Goal: Information Seeking & Learning: Learn about a topic

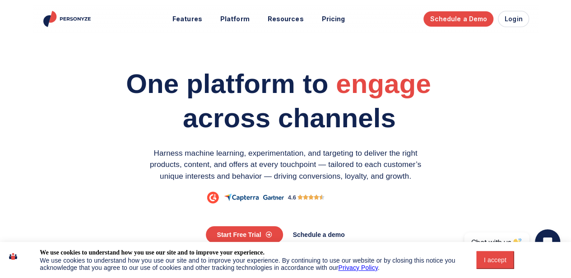
click at [498, 258] on div "I accept" at bounding box center [494, 259] width 27 height 7
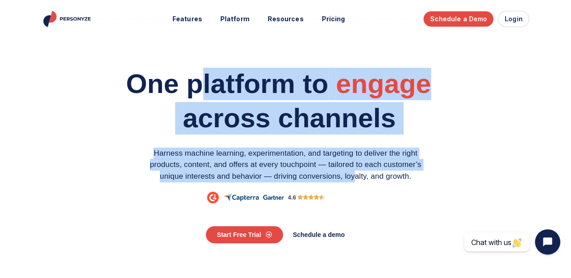
drag, startPoint x: 334, startPoint y: 173, endPoint x: 353, endPoint y: 188, distance: 24.4
click at [353, 188] on div "One platform to engage personalize optimize across channels Harness machine lea…" at bounding box center [285, 141] width 438 height 155
click at [353, 188] on div "Harness machine learning, experimentation, and targeting to deliver the right p…" at bounding box center [285, 167] width 293 height 41
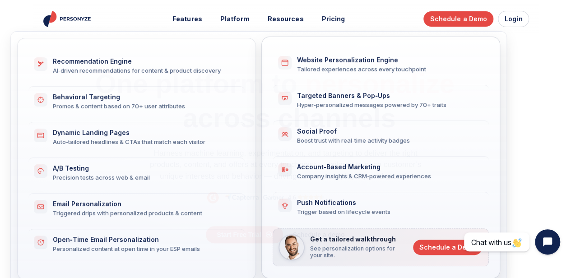
click at [344, 64] on span "Website Personalization Engine Tailored experiences across every touchpoint" at bounding box center [387, 64] width 181 height 17
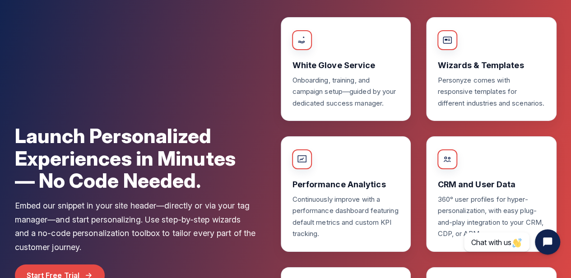
scroll to position [3293, 0]
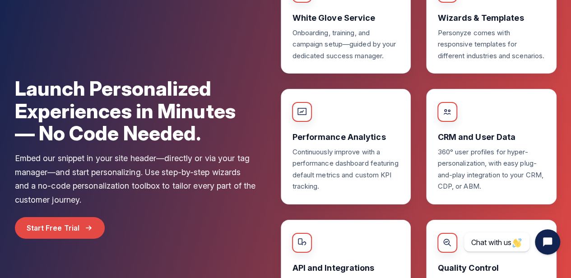
drag, startPoint x: 149, startPoint y: 111, endPoint x: 151, endPoint y: 130, distance: 19.0
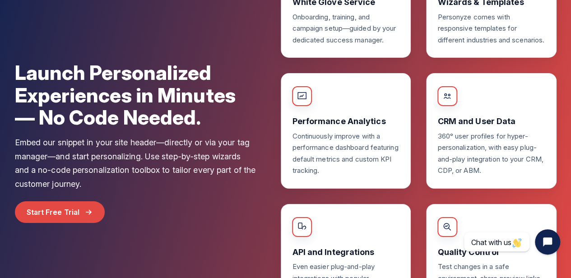
drag, startPoint x: 150, startPoint y: 128, endPoint x: 146, endPoint y: 148, distance: 21.1
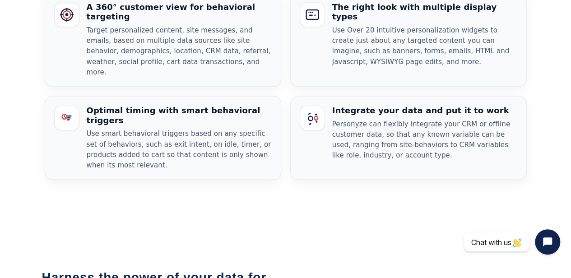
scroll to position [722, 0]
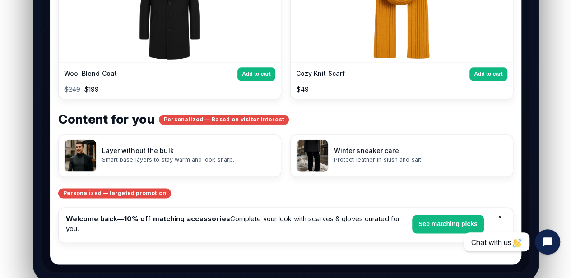
click at [280, 134] on article "Layer without the bulk Smart base layers to stay warm and look sharp." at bounding box center [169, 155] width 223 height 42
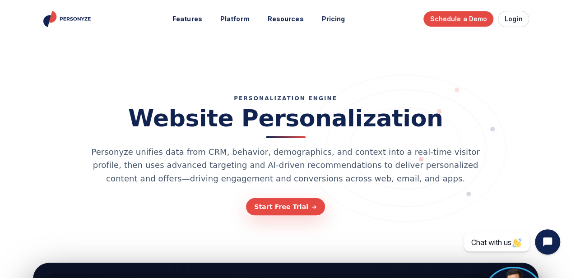
scroll to position [0, 0]
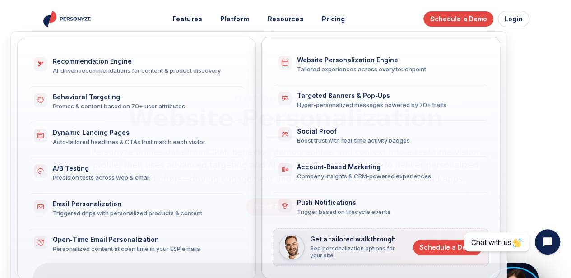
click at [359, 166] on div "Account‑Based Marketing" at bounding box center [387, 167] width 181 height 8
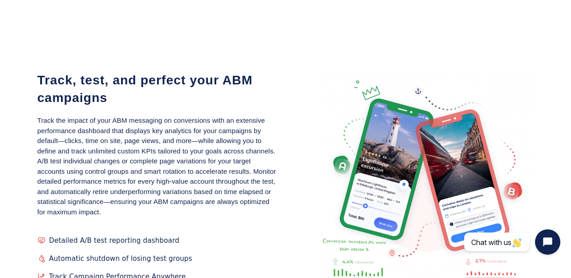
scroll to position [1173, 0]
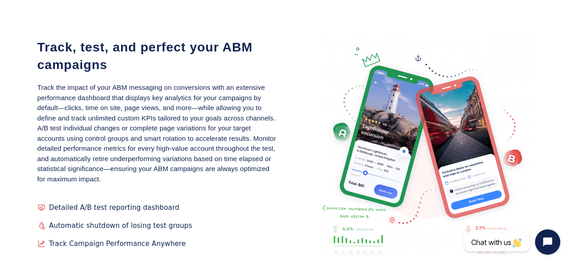
drag, startPoint x: 330, startPoint y: 142, endPoint x: 327, endPoint y: 120, distance: 21.4
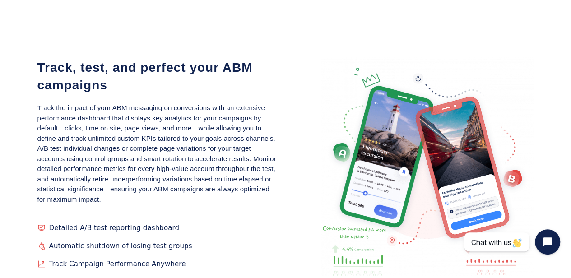
drag, startPoint x: 327, startPoint y: 120, endPoint x: 329, endPoint y: 106, distance: 15.1
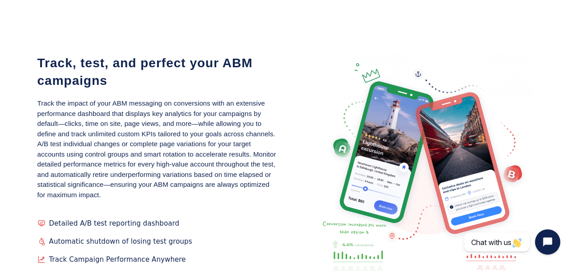
scroll to position [1149, 0]
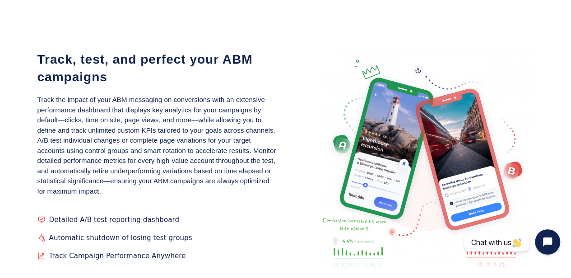
drag, startPoint x: 329, startPoint y: 106, endPoint x: 329, endPoint y: 131, distance: 25.7
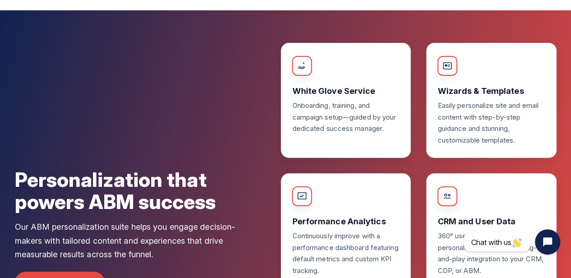
scroll to position [1465, 0]
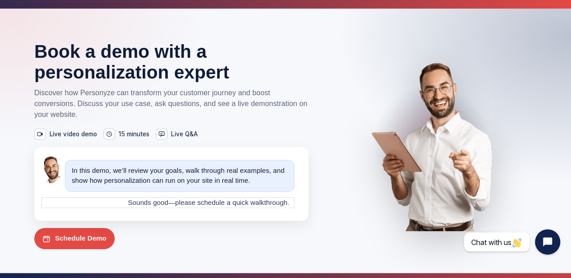
drag, startPoint x: 261, startPoint y: 116, endPoint x: 265, endPoint y: 133, distance: 17.2
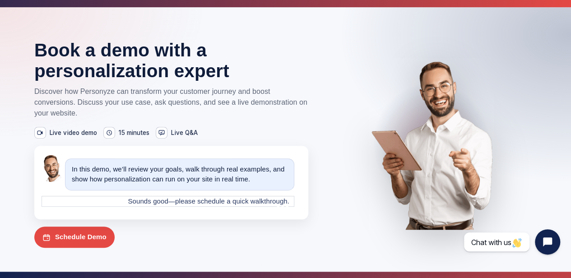
drag, startPoint x: 188, startPoint y: 21, endPoint x: 222, endPoint y: 94, distance: 80.7
click at [222, 94] on div "Book a demo with a personalization expert Discover how Personyze can transform …" at bounding box center [171, 144] width 274 height 208
click at [222, 94] on p "Discover how Personyze can transform your customer journey and boost conversion…" at bounding box center [171, 102] width 274 height 32
drag, startPoint x: 225, startPoint y: 157, endPoint x: 212, endPoint y: 41, distance: 115.7
click at [212, 41] on div "Book a demo with a personalization expert Discover how Personyze can transform …" at bounding box center [171, 144] width 274 height 208
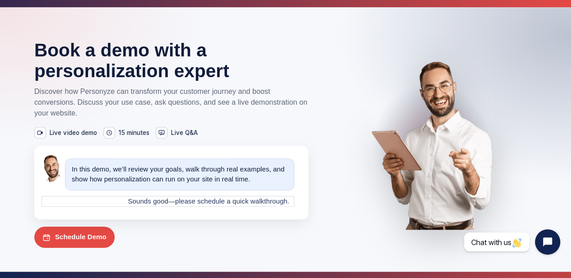
click at [212, 41] on h1 "Book a demo with a personalization expert" at bounding box center [171, 61] width 274 height 42
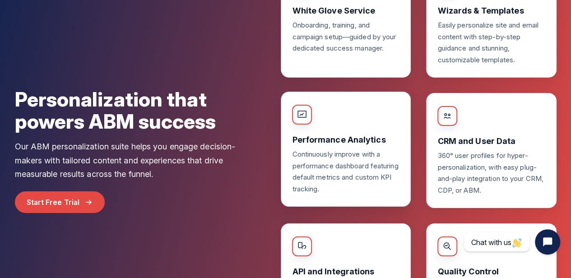
scroll to position [1486, 0]
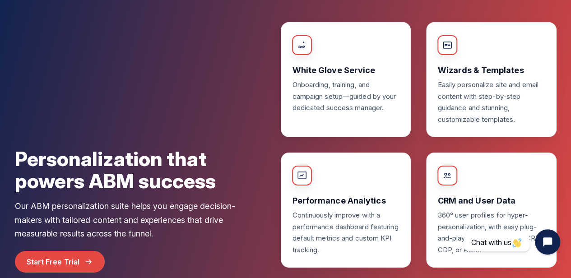
drag, startPoint x: 262, startPoint y: 110, endPoint x: 258, endPoint y: 86, distance: 24.3
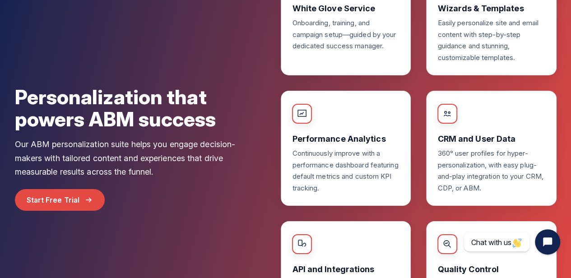
scroll to position [1607, 0]
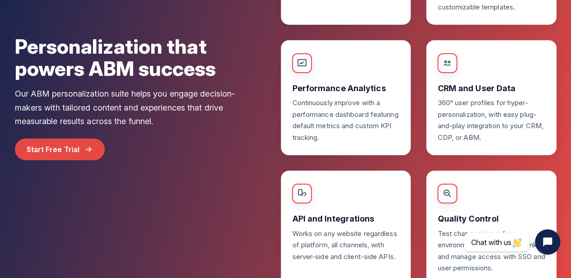
drag, startPoint x: 258, startPoint y: 101, endPoint x: 255, endPoint y: 85, distance: 16.8
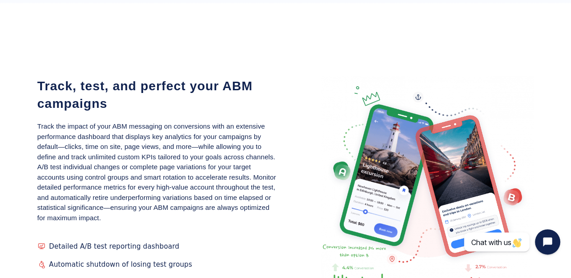
drag, startPoint x: 244, startPoint y: 100, endPoint x: 243, endPoint y: 18, distance: 81.2
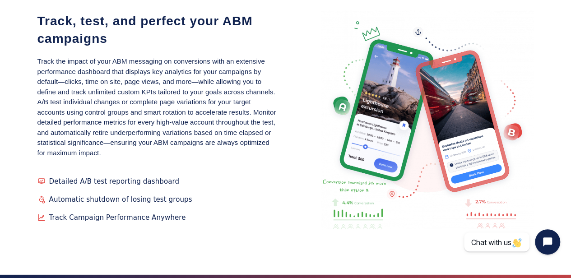
scroll to position [1167, 0]
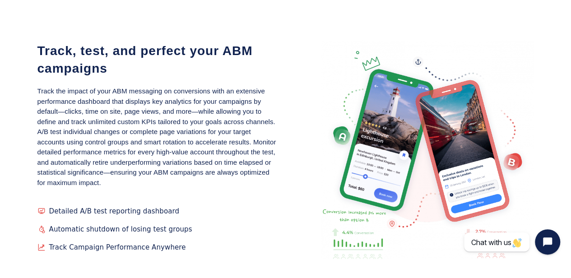
drag, startPoint x: 259, startPoint y: 85, endPoint x: 263, endPoint y: 70, distance: 15.4
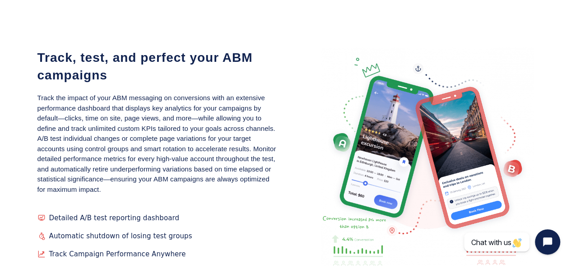
drag, startPoint x: 263, startPoint y: 70, endPoint x: 266, endPoint y: 55, distance: 15.6
drag, startPoint x: 266, startPoint y: 55, endPoint x: 215, endPoint y: 52, distance: 51.0
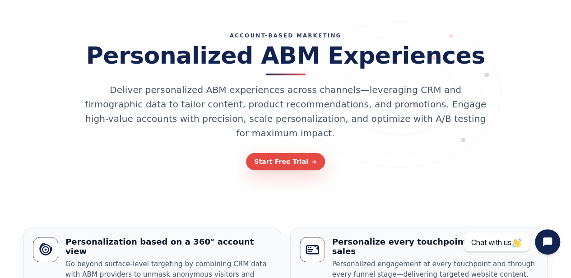
scroll to position [0, 0]
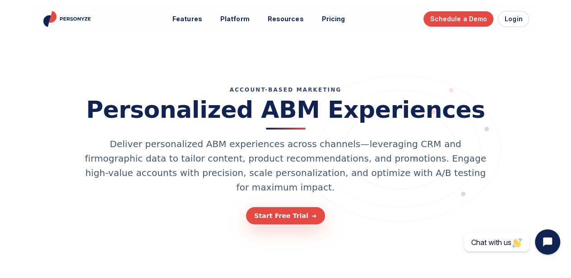
drag, startPoint x: 289, startPoint y: 91, endPoint x: 289, endPoint y: -2, distance: 92.9
click at [271, 115] on h1 "Personalized ABM Experiences" at bounding box center [285, 113] width 399 height 32
drag, startPoint x: 271, startPoint y: 115, endPoint x: 318, endPoint y: 116, distance: 46.9
click at [318, 116] on h1 "Personalized ABM Experiences" at bounding box center [285, 113] width 399 height 32
click at [309, 116] on h1 "Personalized ABM Experiences" at bounding box center [285, 113] width 399 height 32
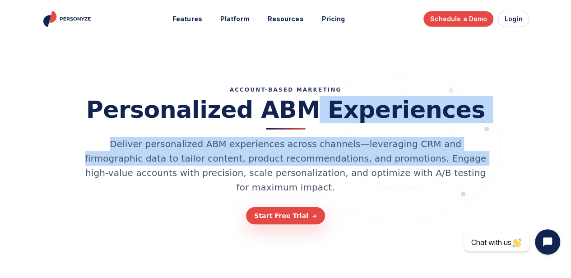
drag, startPoint x: 309, startPoint y: 116, endPoint x: 336, endPoint y: 161, distance: 52.6
click at [336, 161] on div "ACCOUNT-BASED MARKETING Personalized ABM Experiences Deliver personalized ABM e…" at bounding box center [285, 156] width 496 height 138
click at [336, 161] on p "Deliver personalized ABM experiences across channels—leveraging CRM and firmogr…" at bounding box center [286, 166] width 406 height 58
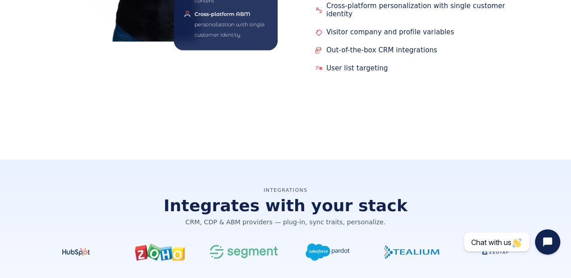
scroll to position [857, 0]
